Goal: Task Accomplishment & Management: Complete application form

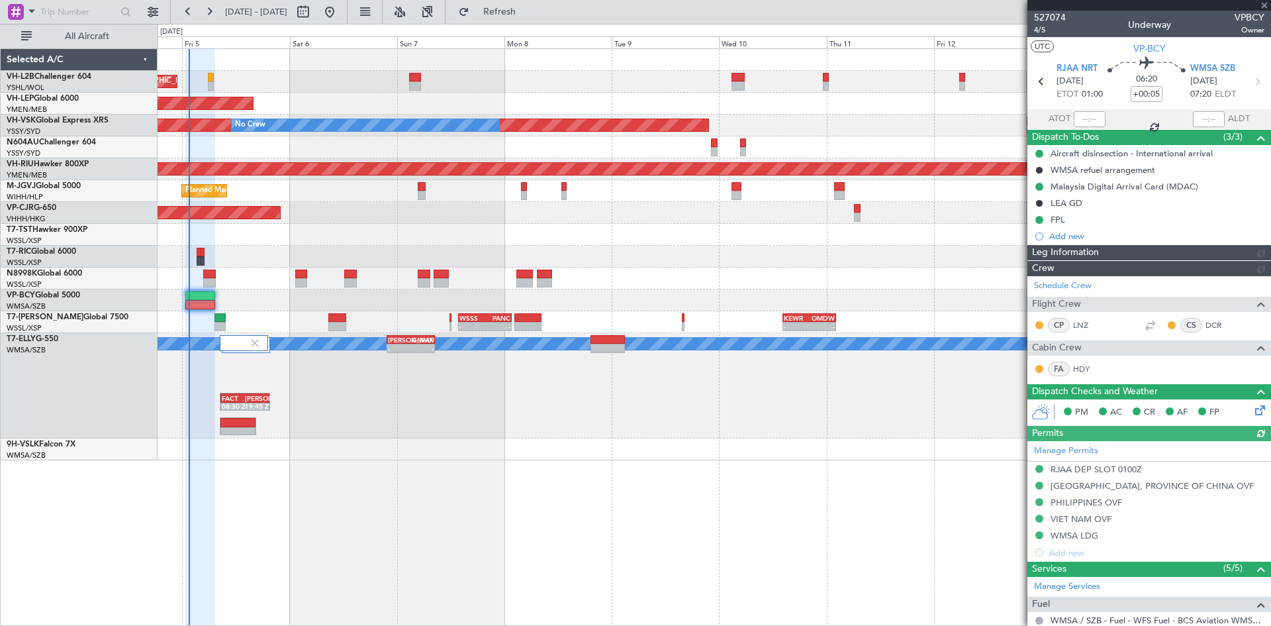
type input "[PERSON_NAME] (BTA)"
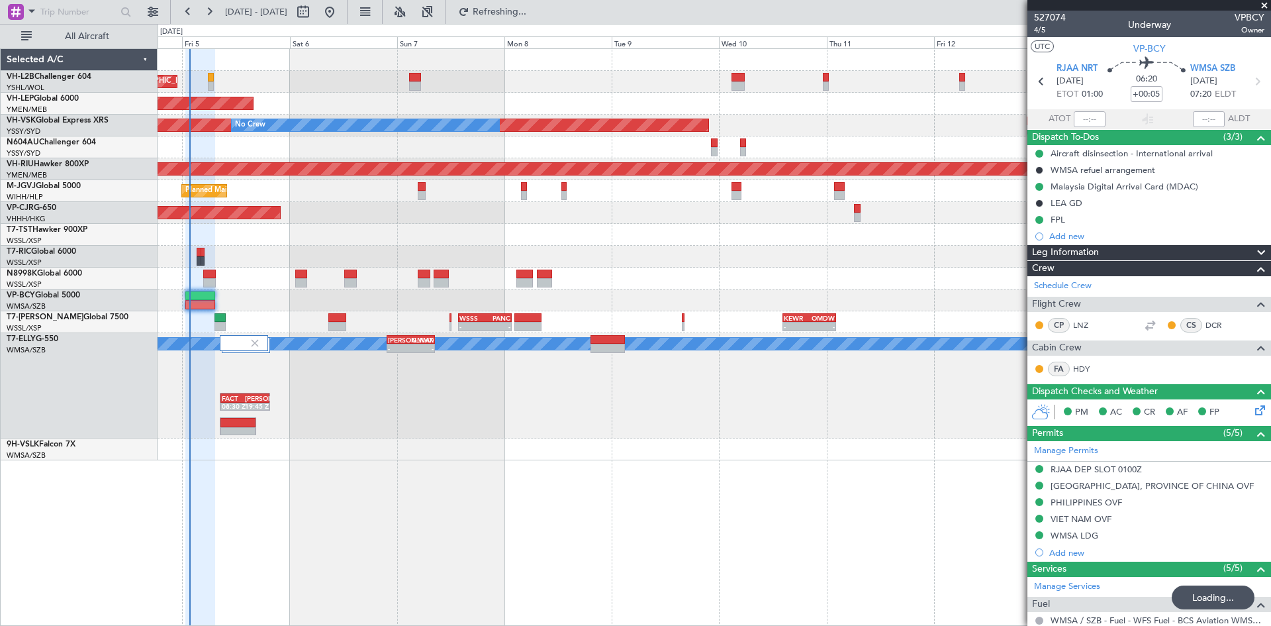
type input "01:32"
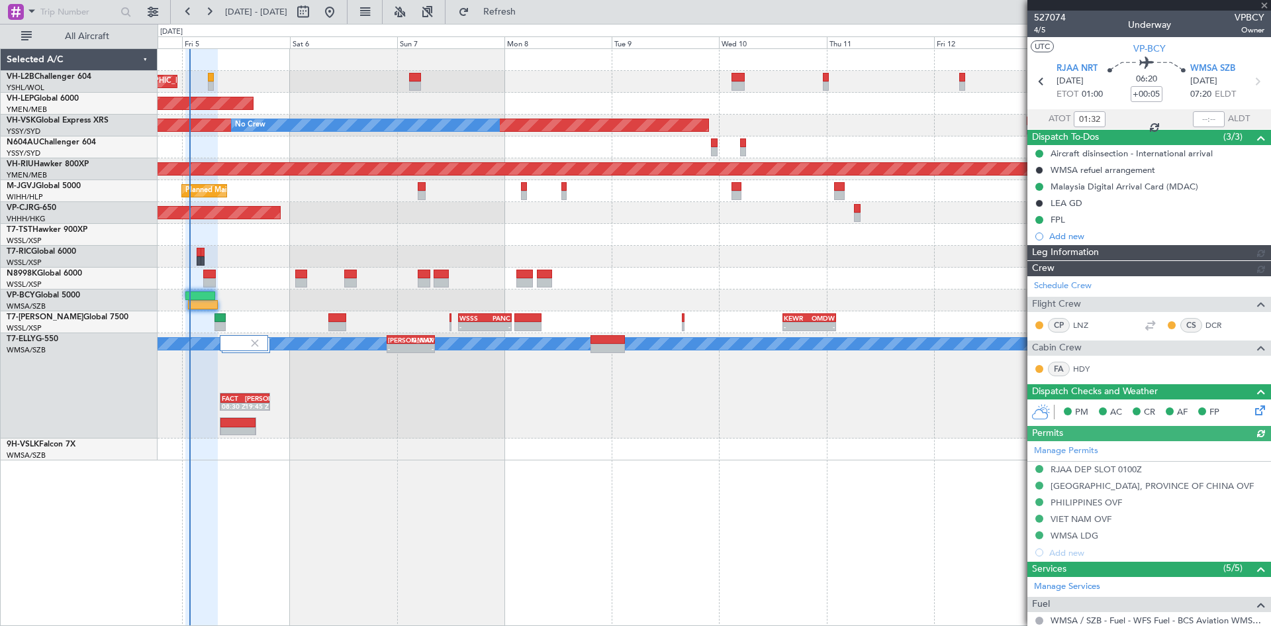
type input "[PERSON_NAME] (BTA)"
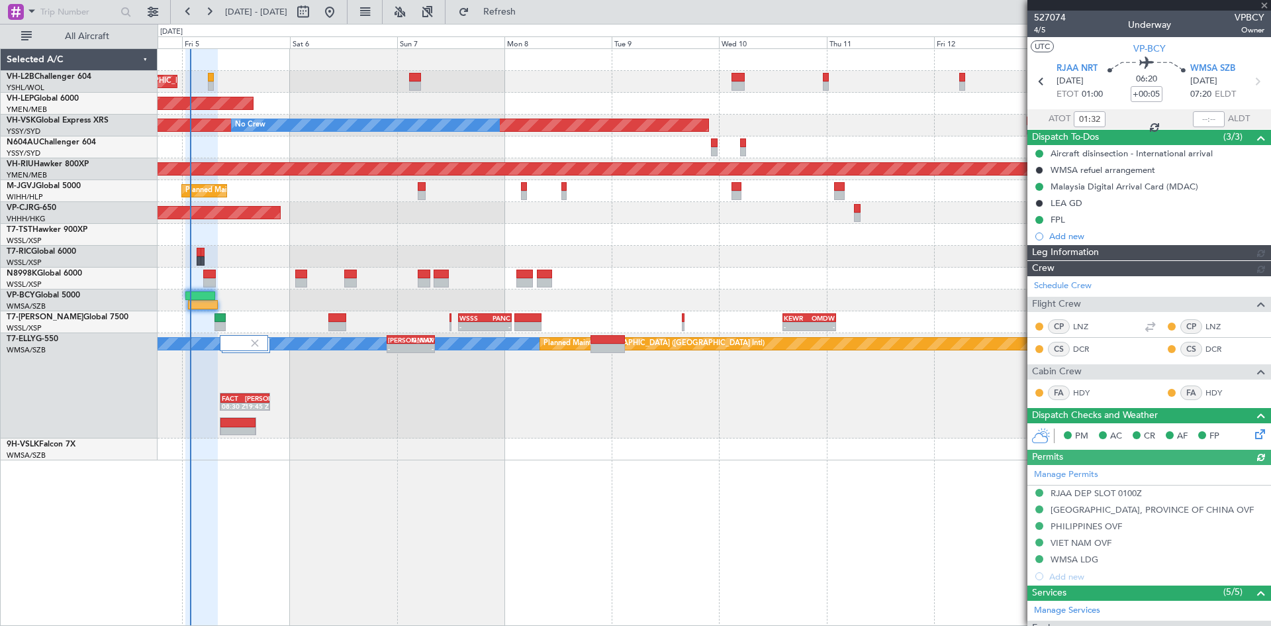
type input "[PERSON_NAME] (BTA)"
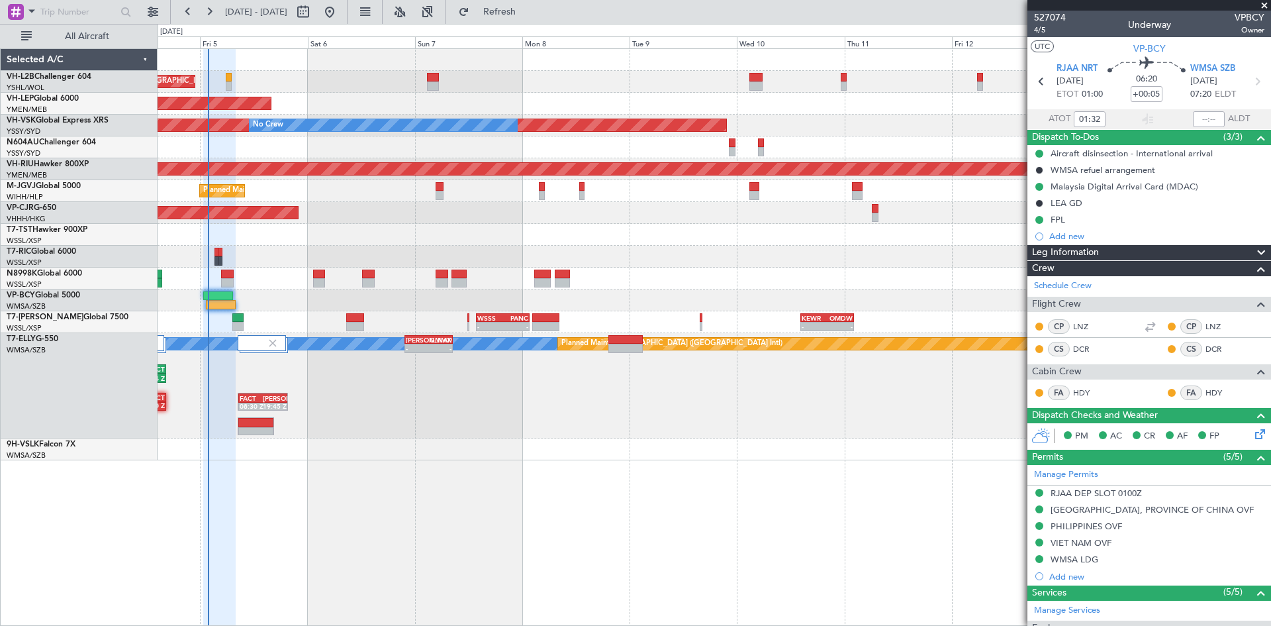
click at [575, 477] on div "Unplanned Maint [GEOGRAPHIC_DATA] ([GEOGRAPHIC_DATA]) Unplanned Maint Wichita (…" at bounding box center [715, 336] width 1114 height 577
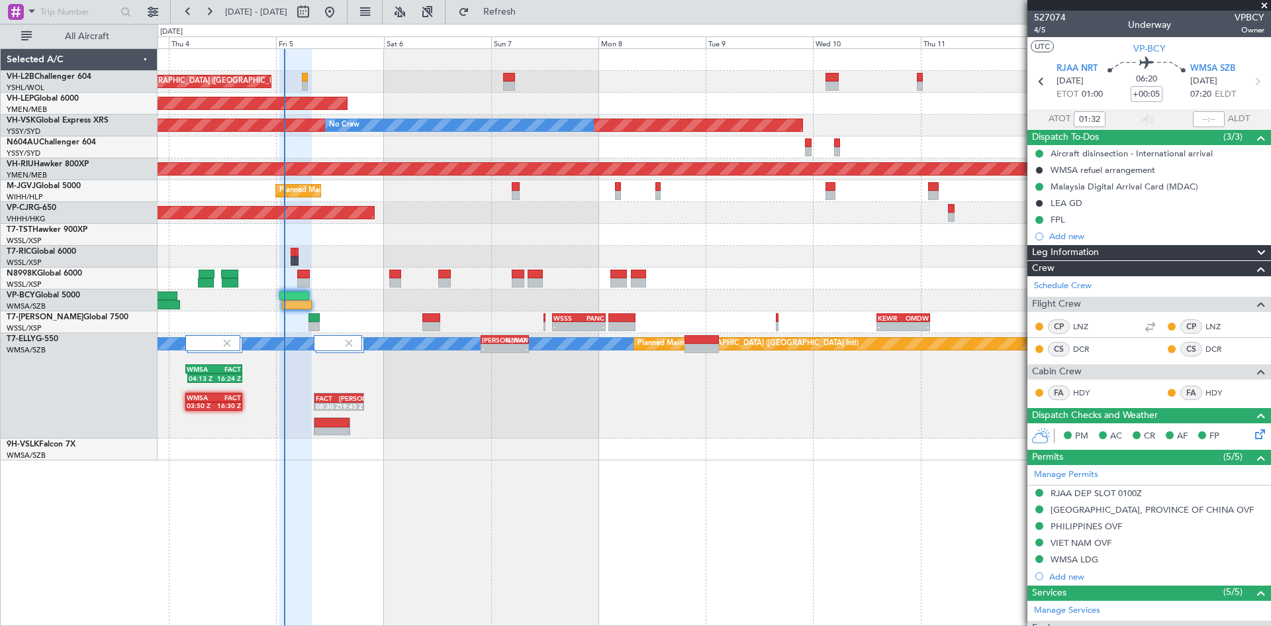
click at [540, 240] on div at bounding box center [714, 235] width 1113 height 22
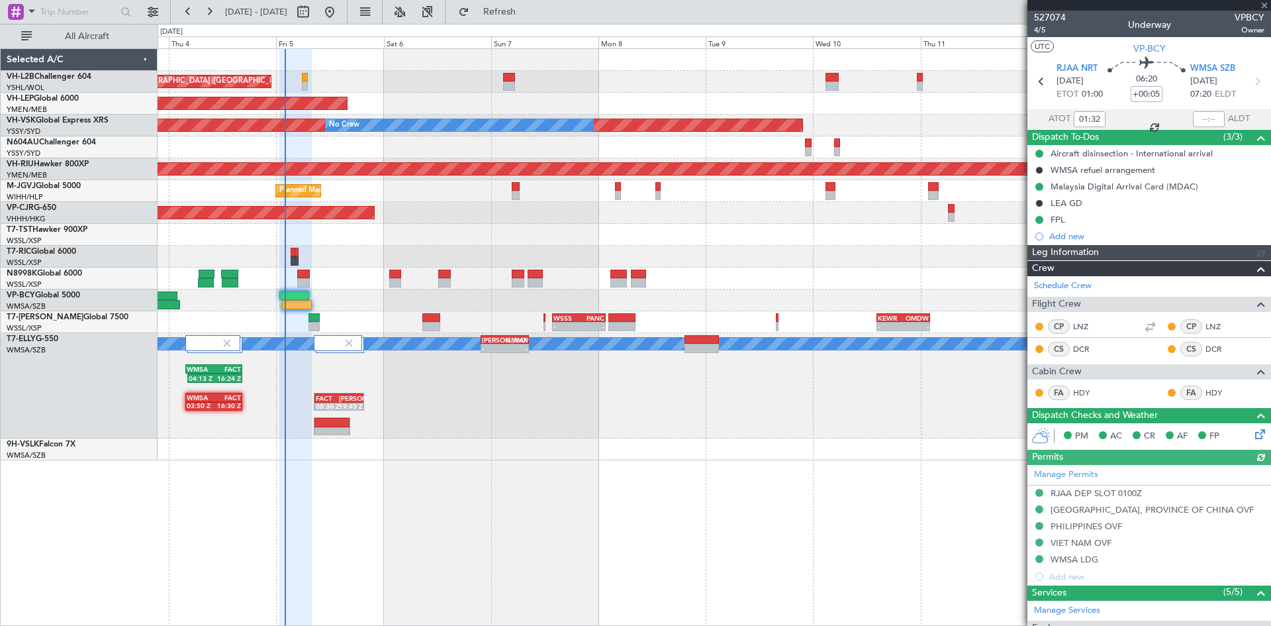
type input "[PERSON_NAME] (BTA)"
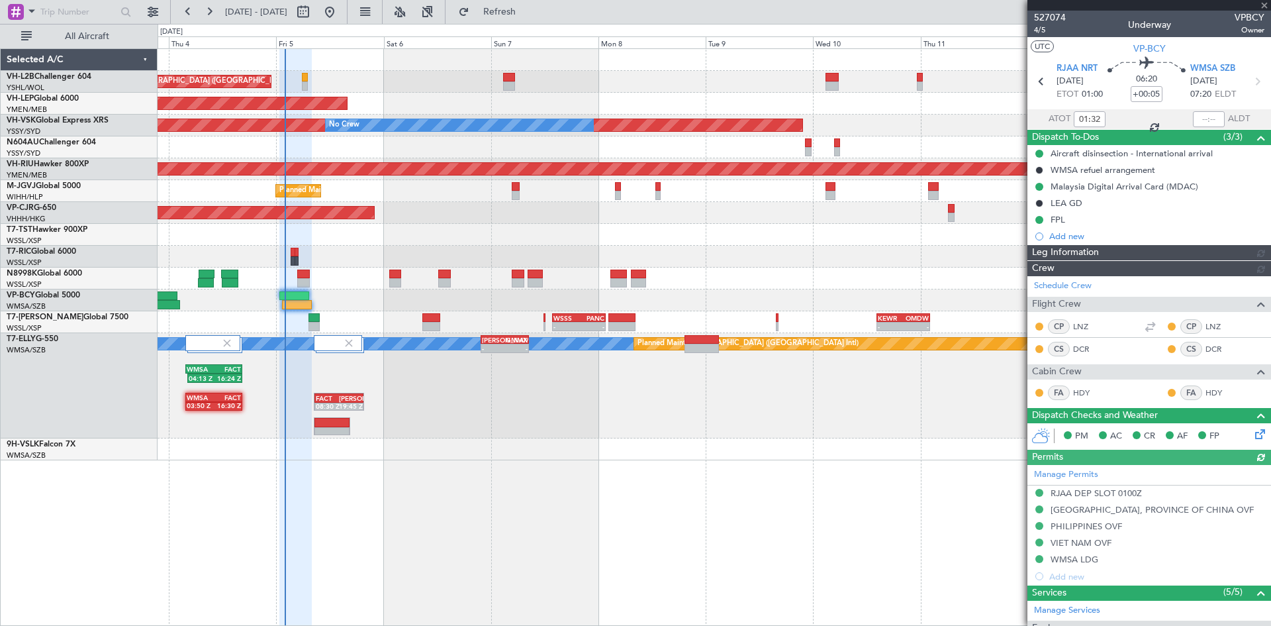
type input "[PERSON_NAME] (BTA)"
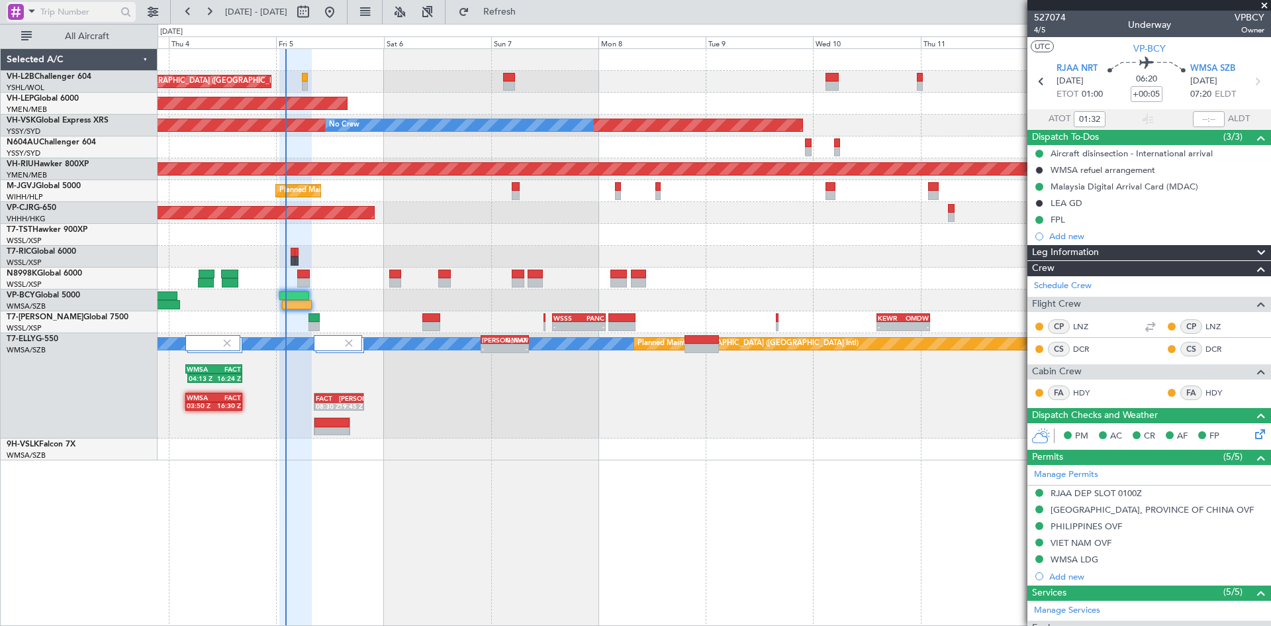
type input "[PERSON_NAME] (BTA)"
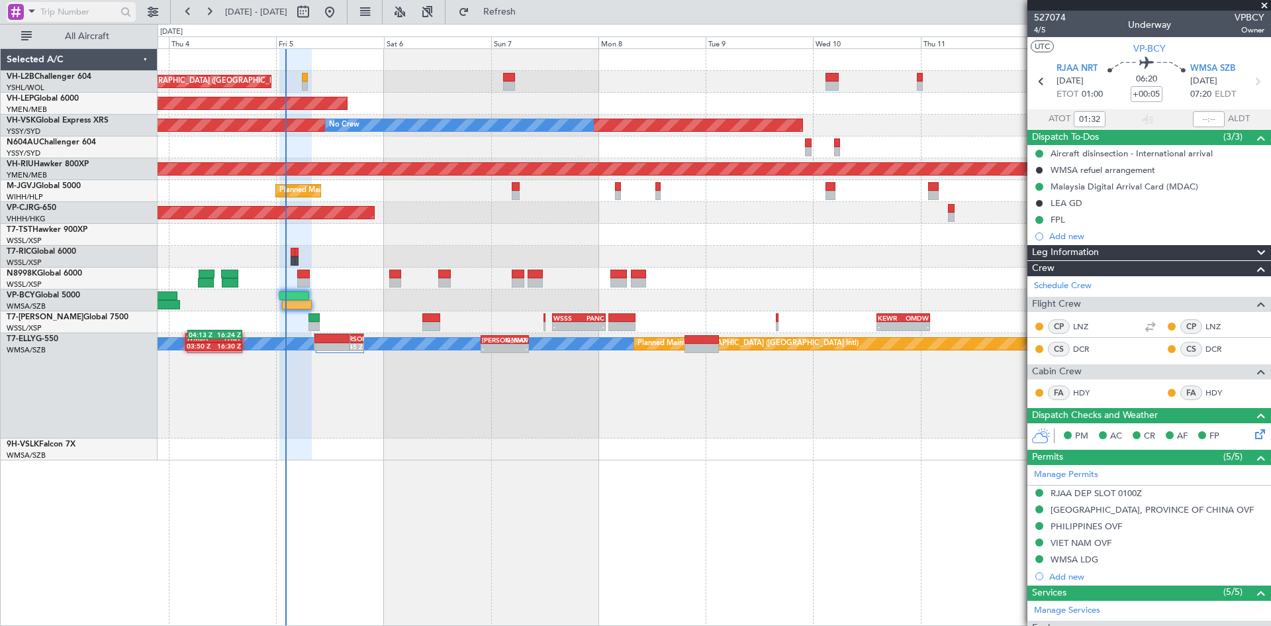
type input "[PERSON_NAME] (BTA)"
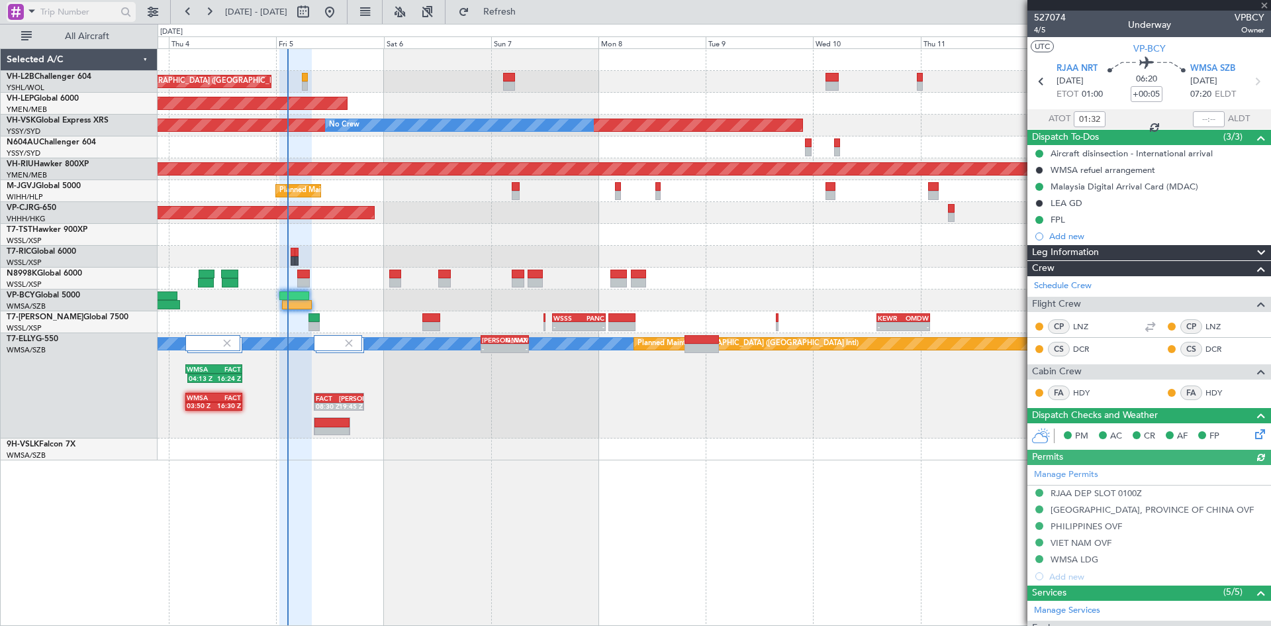
type input "[PERSON_NAME] (BTA)"
